Goal: Contribute content

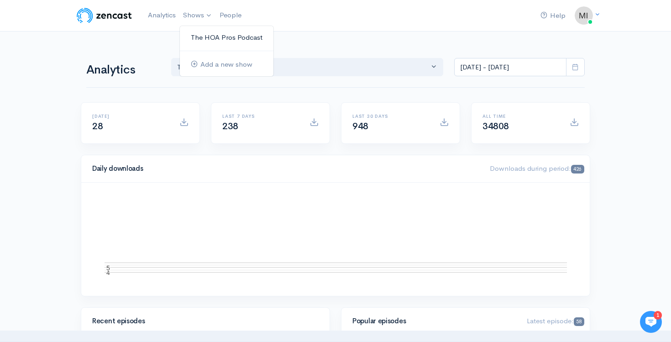
click at [202, 39] on link "The HOA Pros Podcast" at bounding box center [227, 38] width 94 height 16
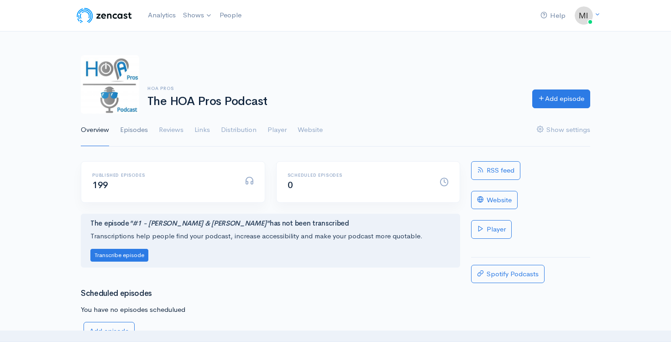
click at [137, 132] on link "Episodes" at bounding box center [134, 130] width 28 height 33
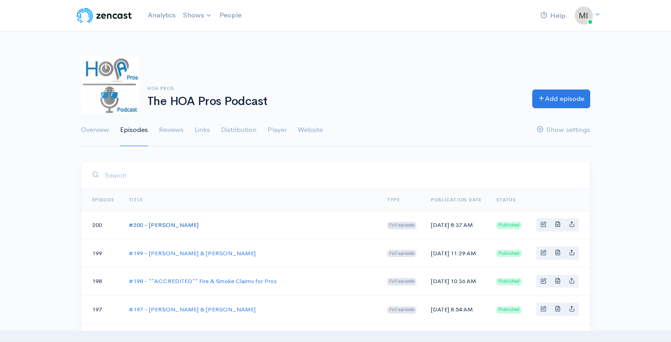
click at [159, 229] on link "#200 - [PERSON_NAME]" at bounding box center [164, 225] width 70 height 8
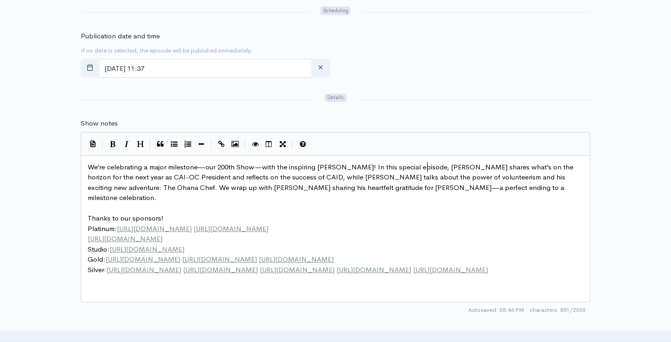
scroll to position [3, 0]
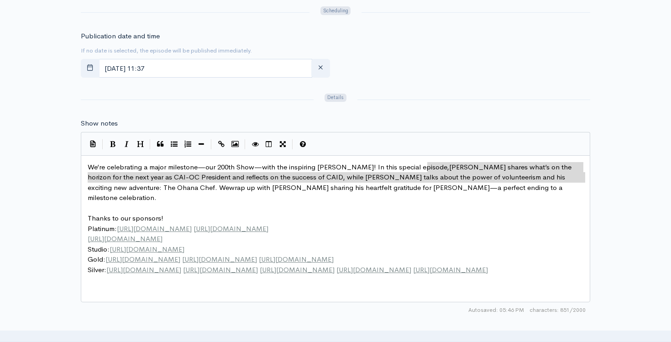
type textarea "[PERSON_NAME] shares what’s on the horizon for the next year as CAI-OC Presiden…"
drag, startPoint x: 428, startPoint y: 168, endPoint x: 572, endPoint y: 175, distance: 144.3
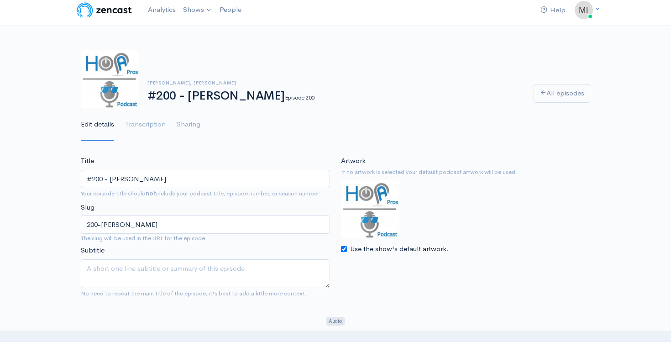
scroll to position [0, 0]
